Goal: Communication & Community: Answer question/provide support

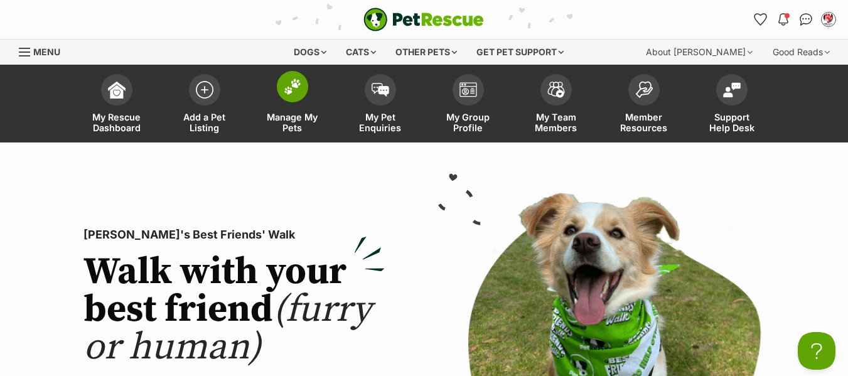
click at [288, 127] on span "Manage My Pets" at bounding box center [292, 122] width 57 height 21
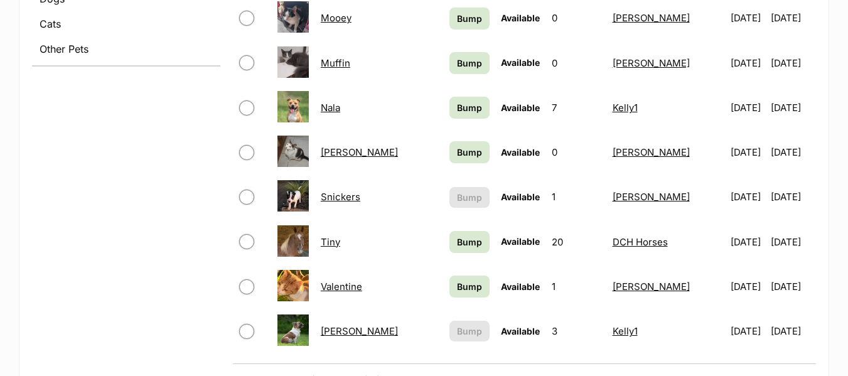
scroll to position [753, 0]
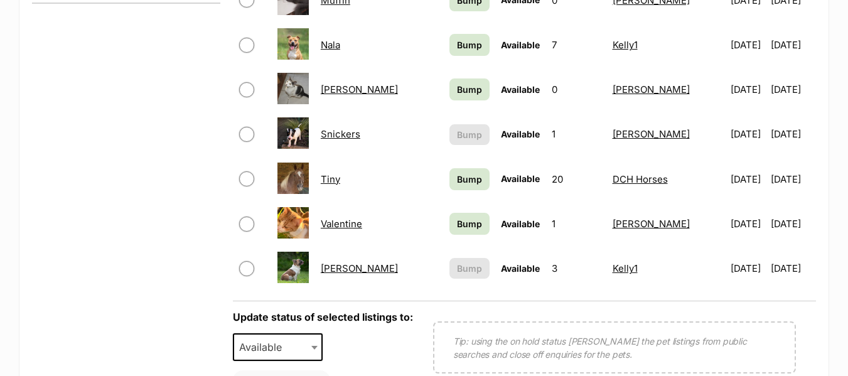
click at [335, 267] on link "Woody" at bounding box center [359, 268] width 77 height 12
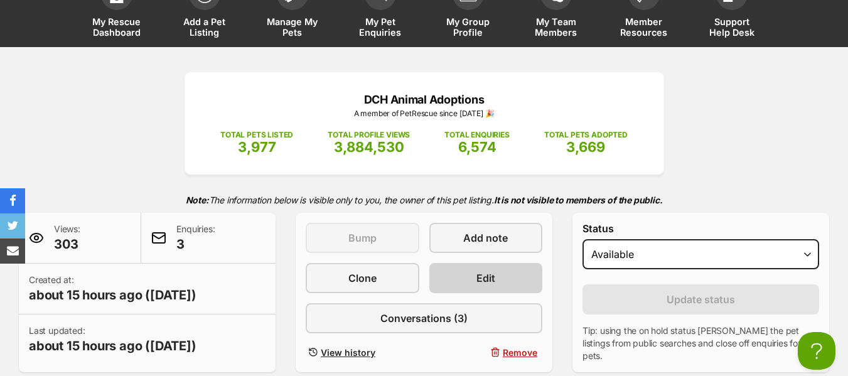
scroll to position [126, 0]
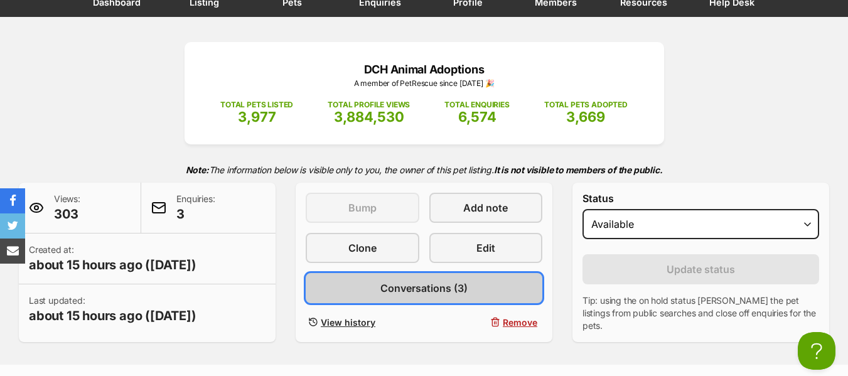
click at [424, 286] on span "Conversations (3)" at bounding box center [423, 288] width 87 height 15
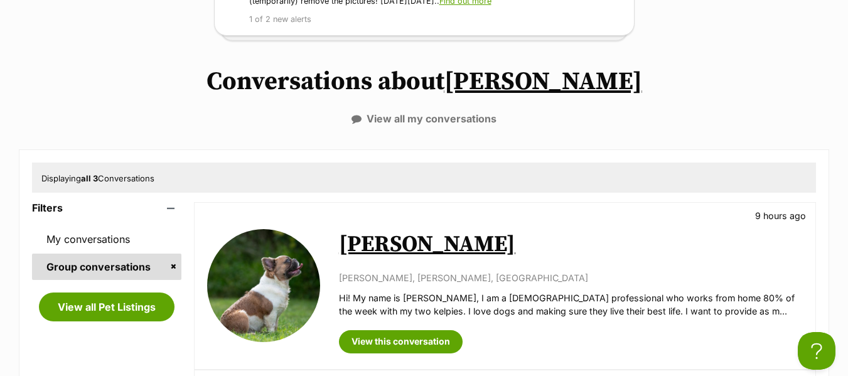
scroll to position [251, 0]
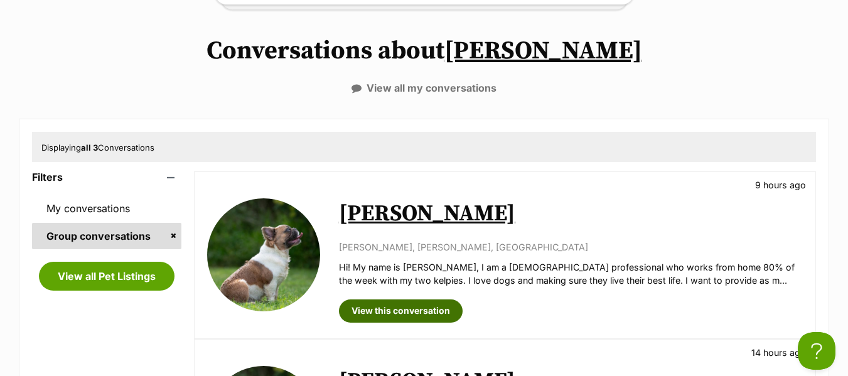
click at [406, 311] on link "View this conversation" at bounding box center [401, 310] width 124 height 23
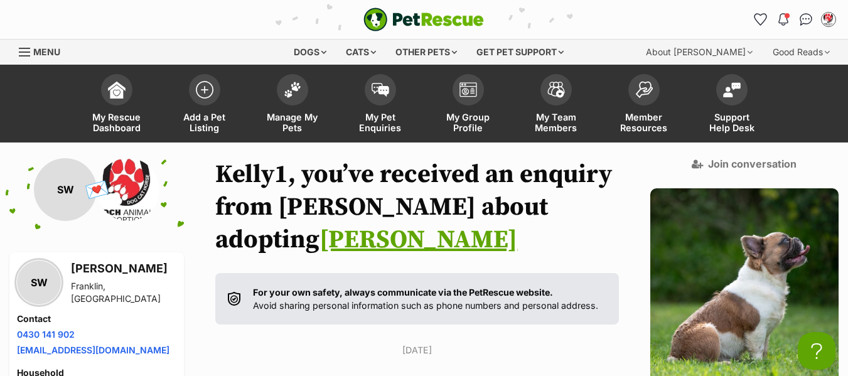
click at [26, 50] on div "Menu" at bounding box center [25, 52] width 13 height 10
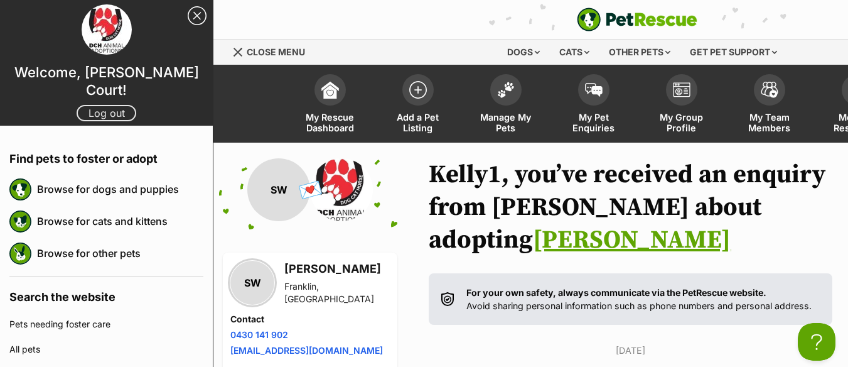
click at [89, 105] on link "Log out" at bounding box center [107, 113] width 60 height 16
